Goal: Transaction & Acquisition: Book appointment/travel/reservation

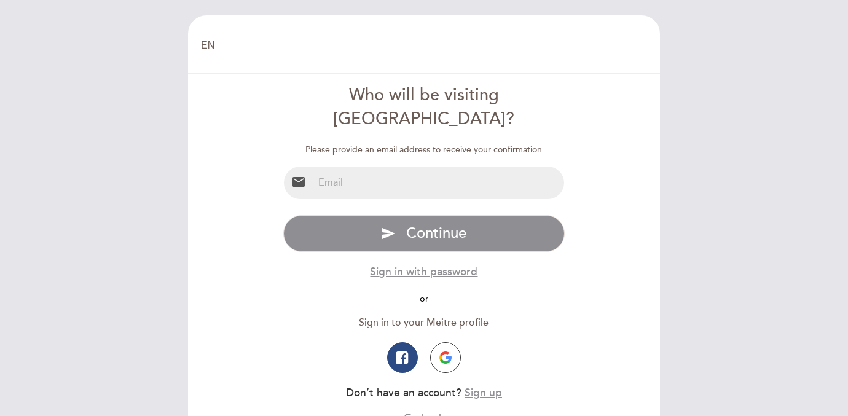
click at [347, 167] on input "email" at bounding box center [438, 183] width 251 height 33
type input "[EMAIL_ADDRESS][DOMAIN_NAME]"
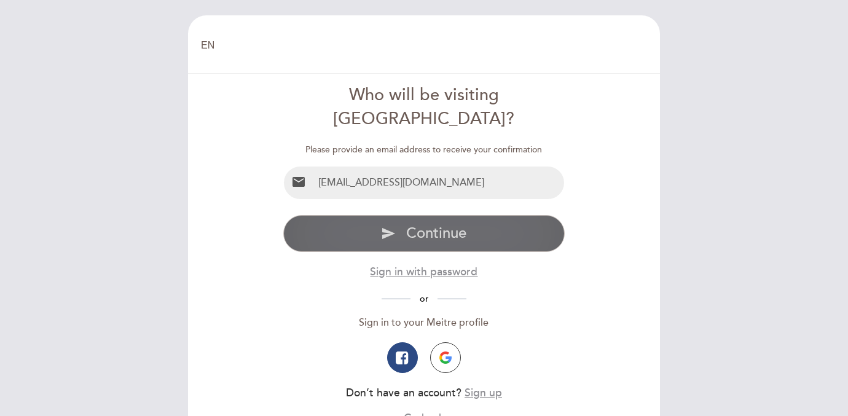
click at [434, 224] on span "Continue" at bounding box center [436, 233] width 60 height 18
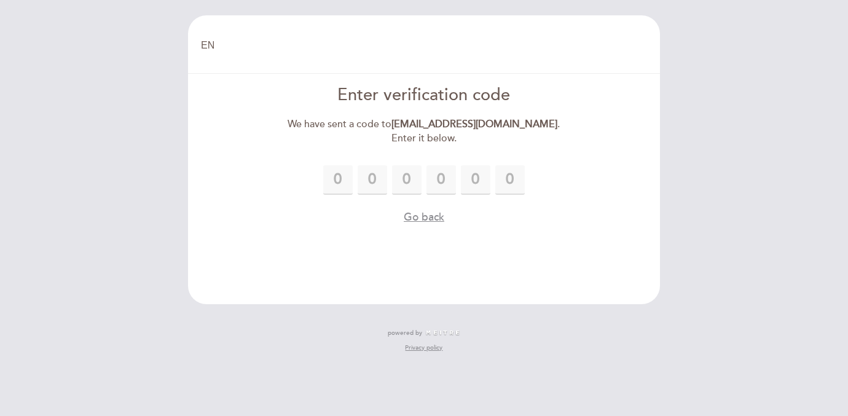
type input "4"
type input "6"
type input "3"
type input "6"
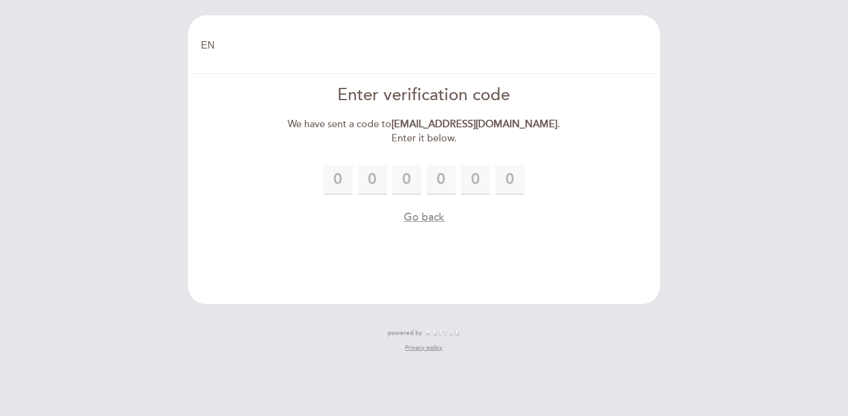
type input "3"
click at [550, 192] on div "4 4 6 3 6 3 Please enter the verification code Code must be 6 digits error Go b…" at bounding box center [424, 195] width 282 height 60
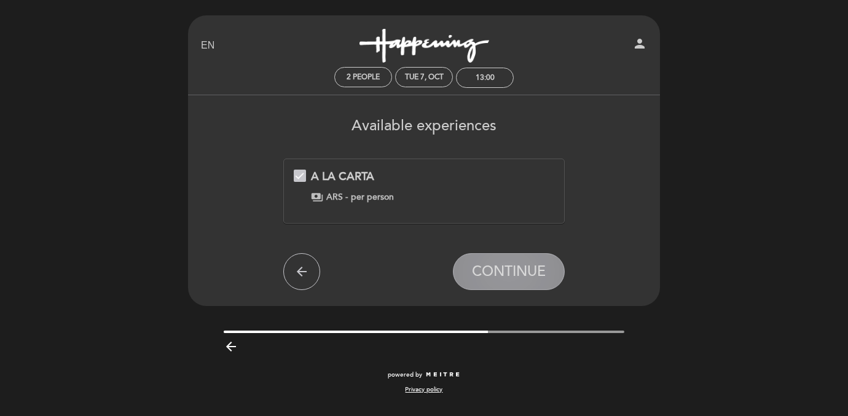
click at [511, 268] on span "CONTINUE" at bounding box center [509, 271] width 74 height 17
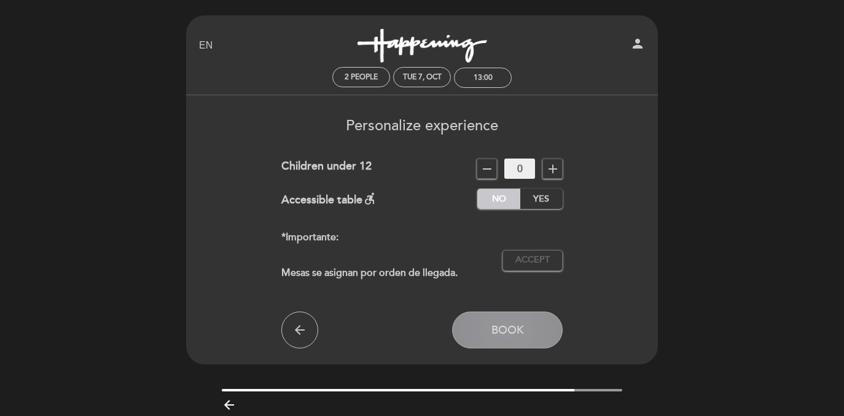
click at [517, 331] on span "Book" at bounding box center [508, 330] width 33 height 14
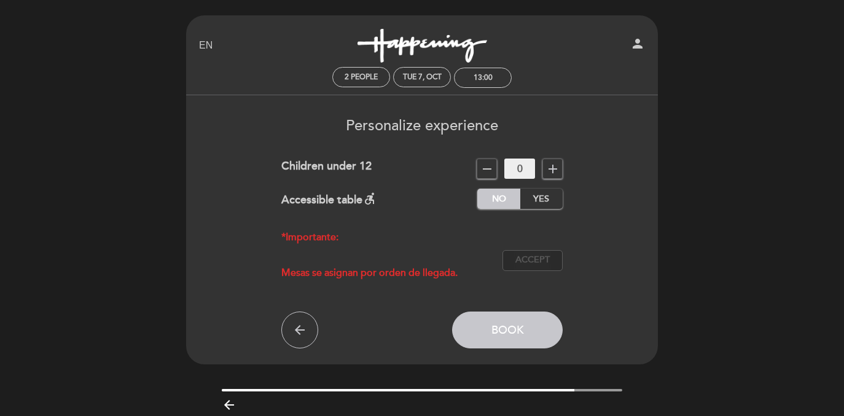
click at [537, 256] on span "Accept" at bounding box center [533, 260] width 34 height 13
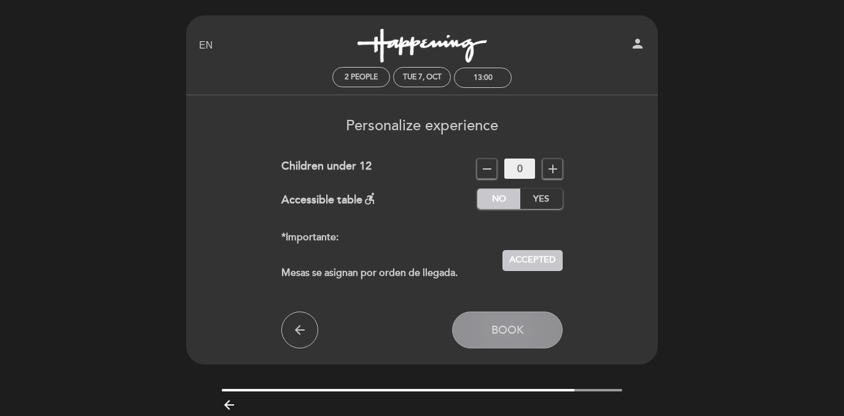
click at [522, 326] on span "Book" at bounding box center [508, 330] width 33 height 14
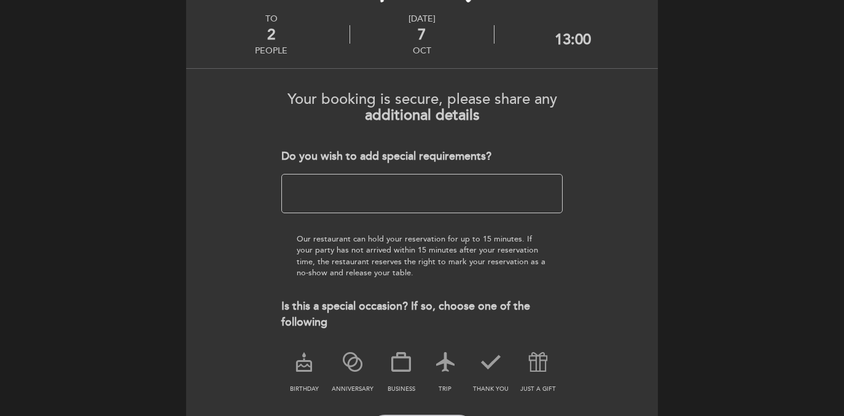
scroll to position [83, 0]
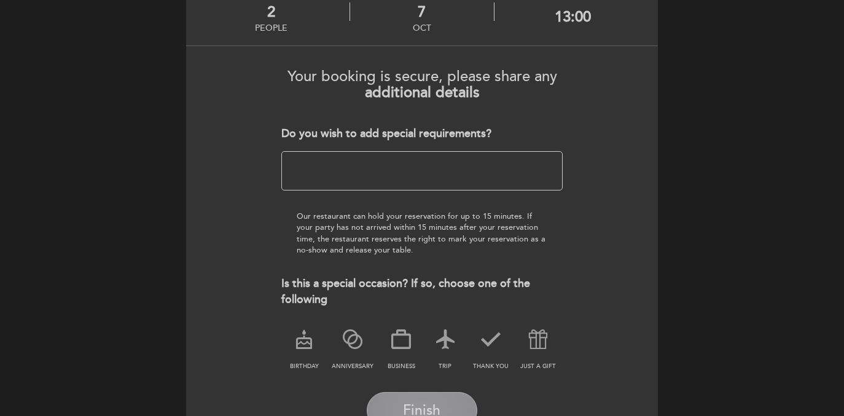
click at [433, 400] on button "Finish" at bounding box center [422, 410] width 111 height 37
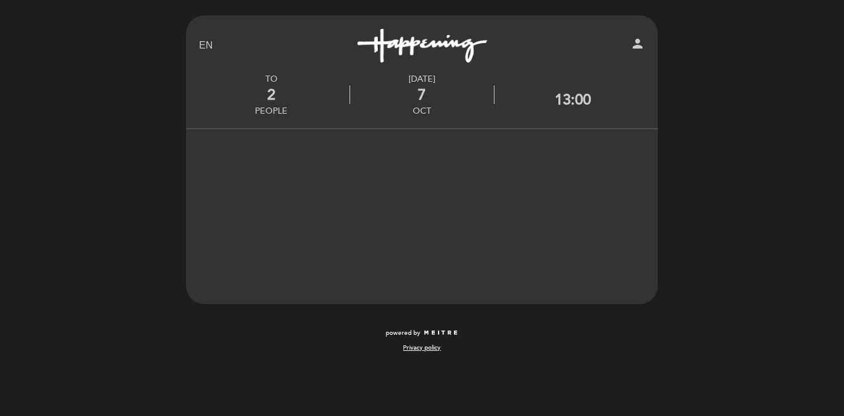
scroll to position [0, 0]
